Goal: Answer question/provide support

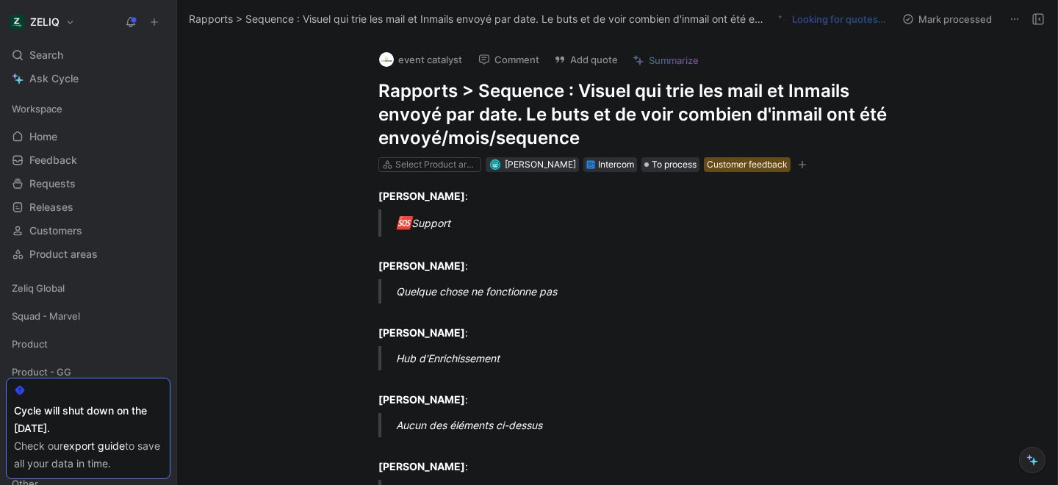
click at [330, 123] on div "event catalyst Comment Add quote Summarize Rapports > Sequence : Visuel qui tri…" at bounding box center [617, 261] width 880 height 447
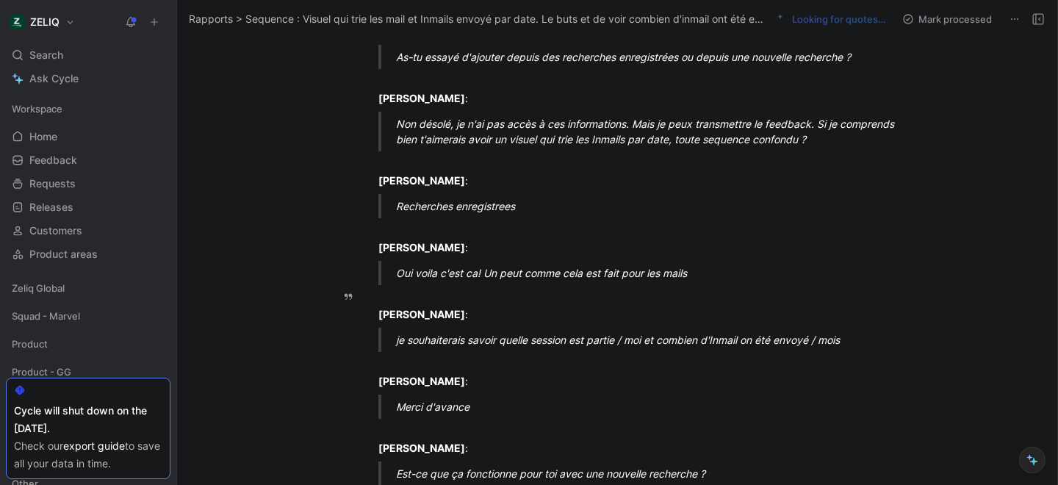
scroll to position [5426, 0]
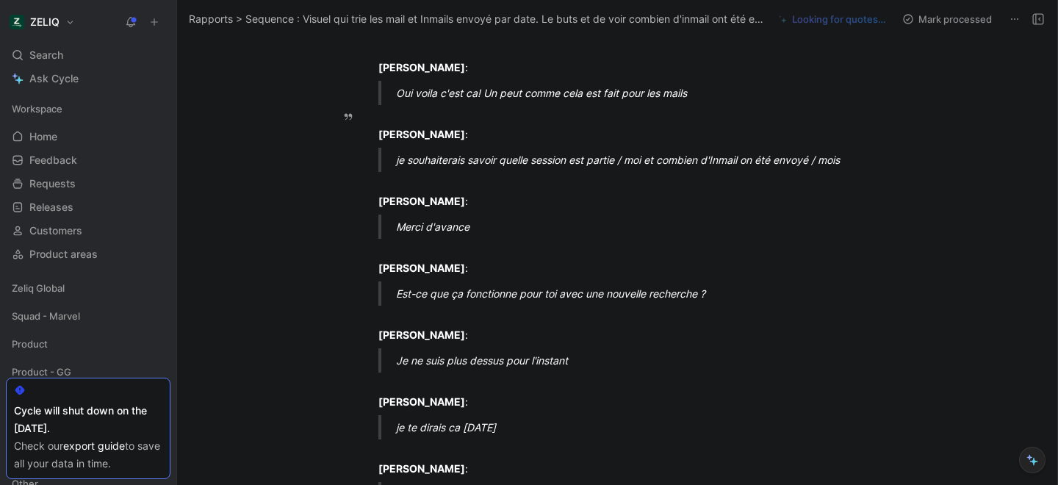
drag, startPoint x: 821, startPoint y: 120, endPoint x: 833, endPoint y: 140, distance: 22.4
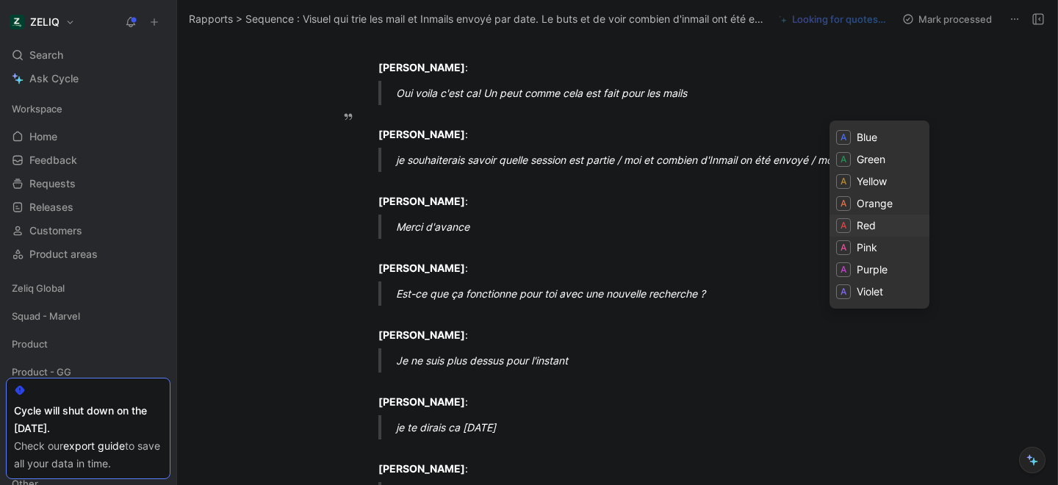
click at [868, 221] on span "Red" at bounding box center [866, 225] width 19 height 12
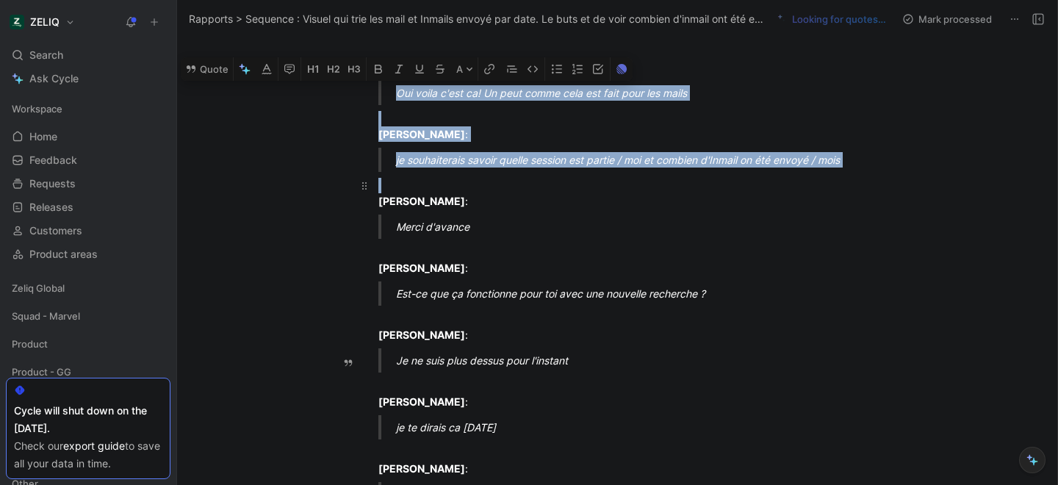
drag, startPoint x: 391, startPoint y: 274, endPoint x: 853, endPoint y: 351, distance: 468.5
click at [472, 81] on button "A" at bounding box center [465, 69] width 26 height 24
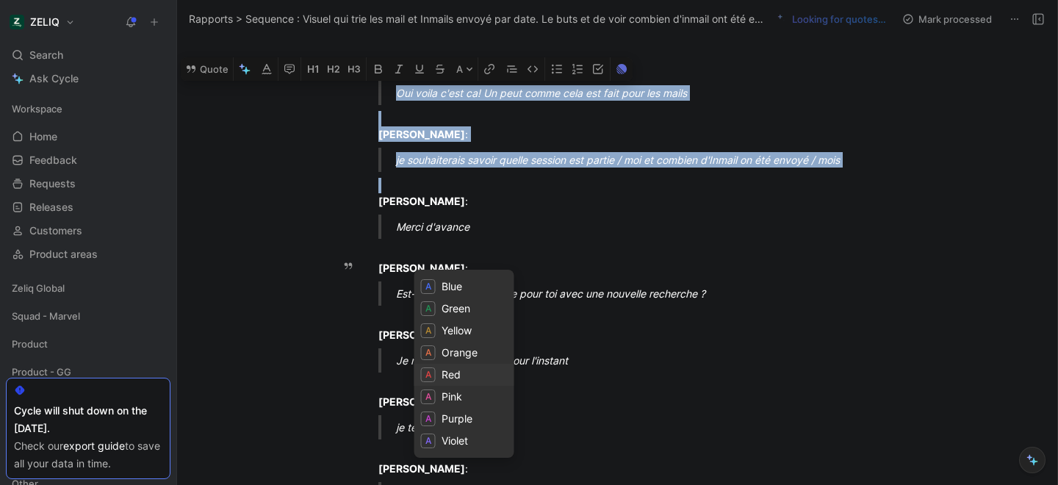
click at [439, 369] on div "Red" at bounding box center [464, 375] width 100 height 22
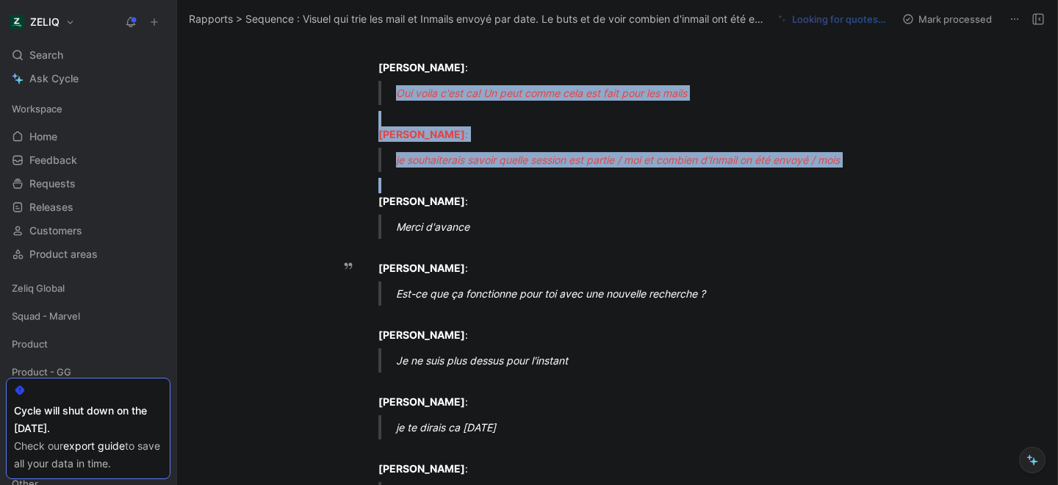
click at [392, 105] on blockquote "Oui voila c'est ca! Un peut comme cela est fait pour les mails" at bounding box center [632, 93] width 564 height 24
drag, startPoint x: 392, startPoint y: 270, endPoint x: 867, endPoint y: 336, distance: 479.0
click at [381, 73] on icon "button" at bounding box center [378, 69] width 7 height 9
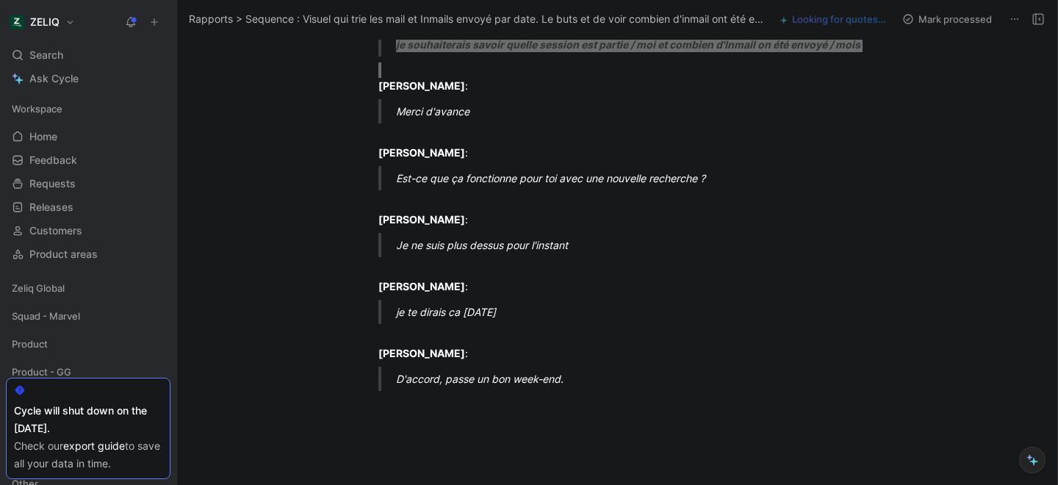
scroll to position [5540, 0]
